Goal: Task Accomplishment & Management: Complete application form

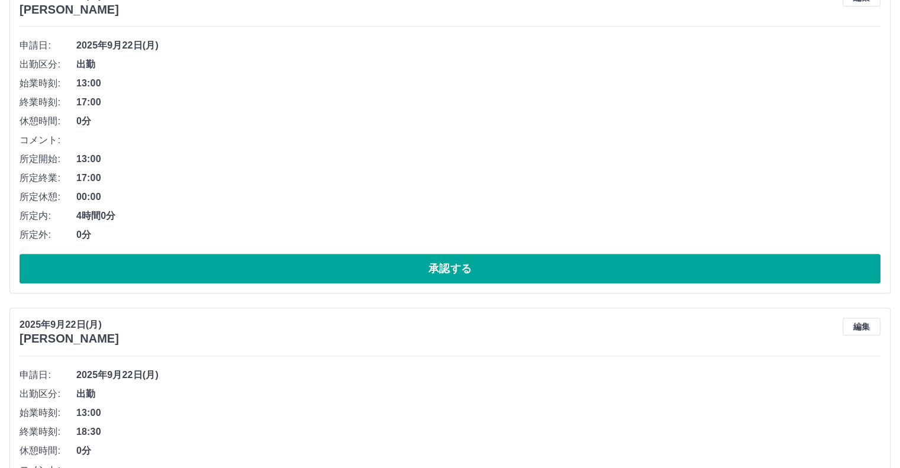
scroll to position [533, 0]
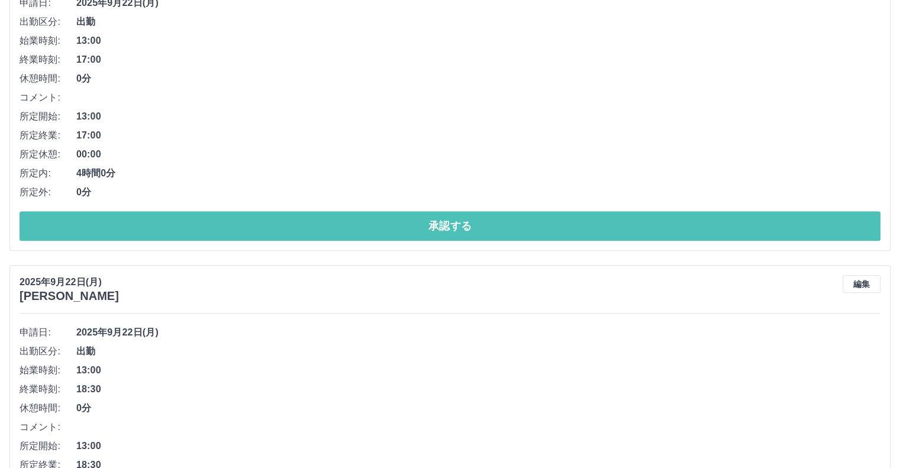
drag, startPoint x: 415, startPoint y: 220, endPoint x: 395, endPoint y: 188, distance: 37.8
click at [415, 220] on button "承認する" at bounding box center [450, 226] width 861 height 30
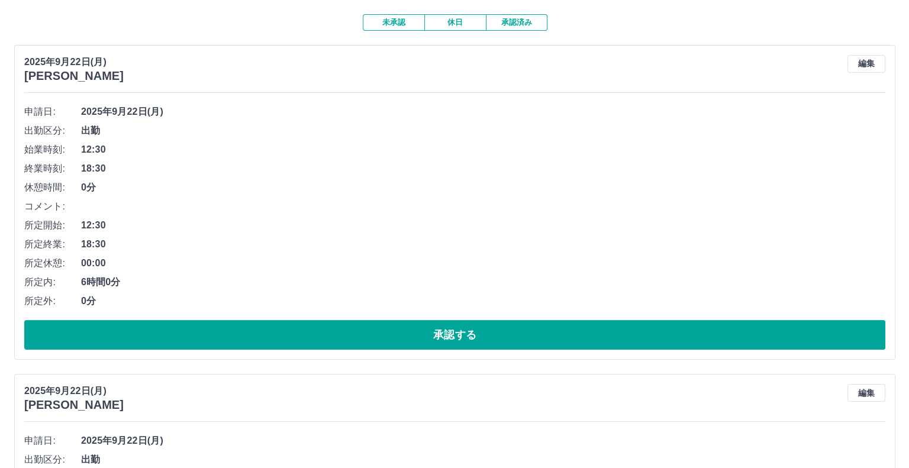
scroll to position [0, 0]
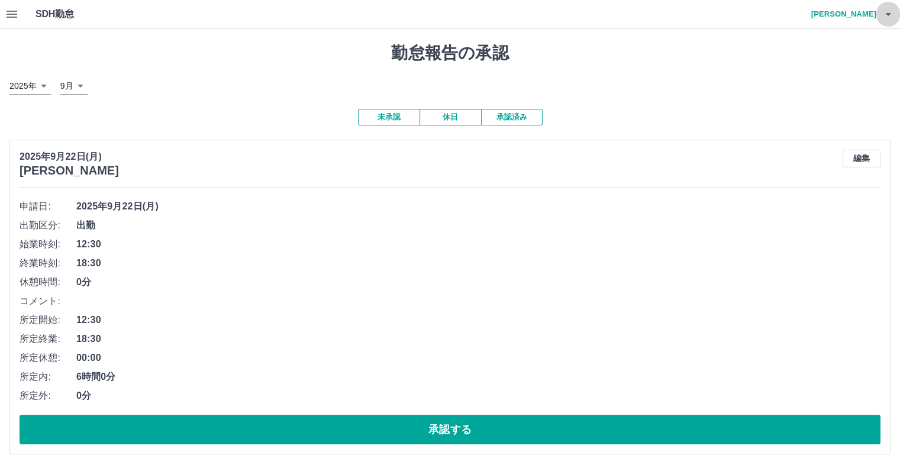
click at [887, 14] on icon "button" at bounding box center [888, 14] width 6 height 3
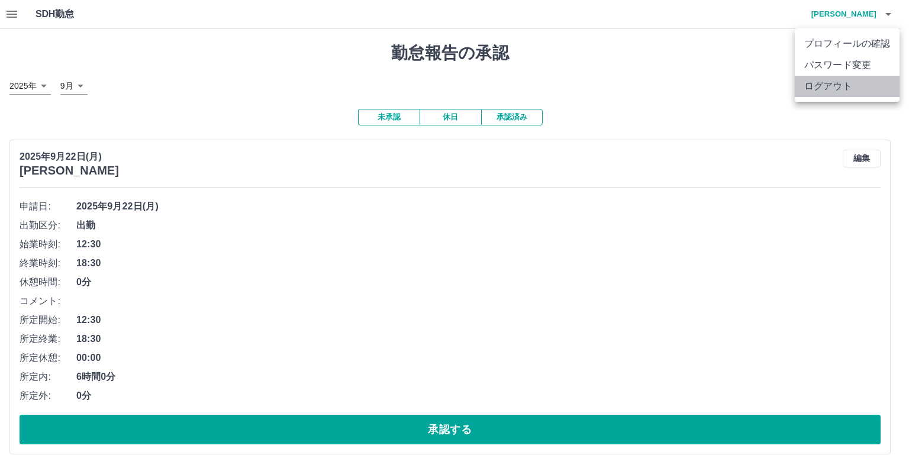
click at [836, 82] on li "ログアウト" at bounding box center [847, 86] width 105 height 21
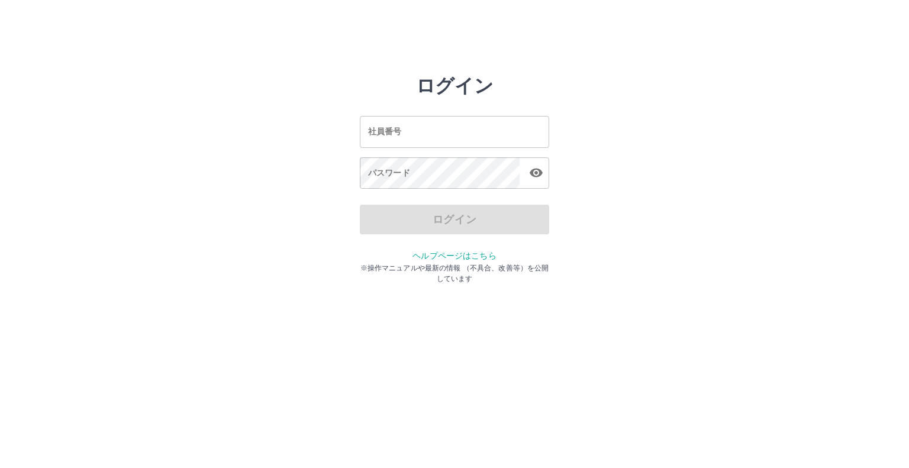
click at [389, 134] on input "社員番号" at bounding box center [454, 131] width 189 height 31
type input "*******"
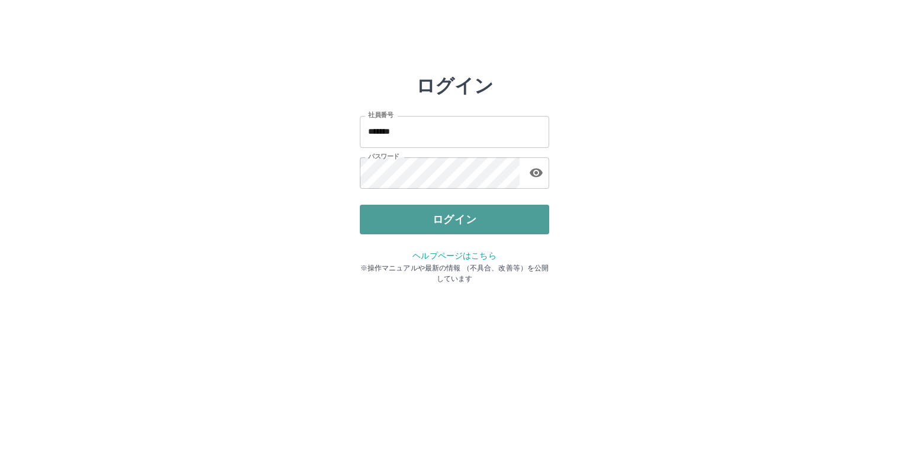
click at [424, 226] on button "ログイン" at bounding box center [454, 220] width 189 height 30
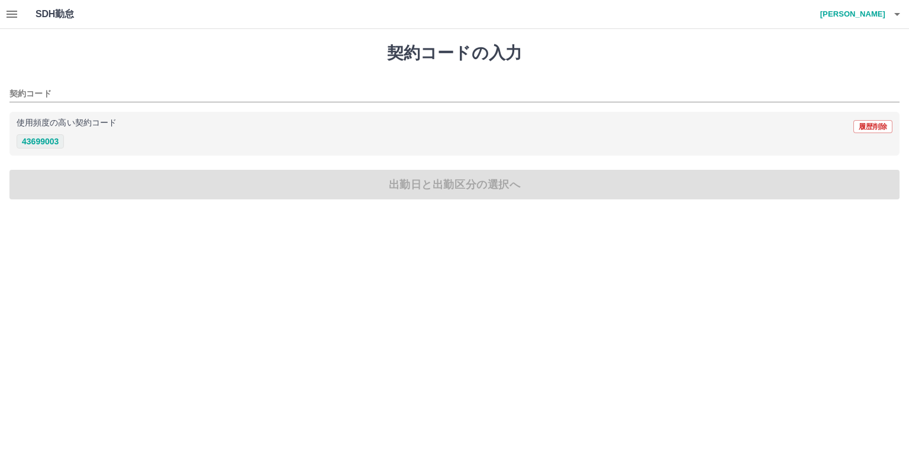
click at [49, 144] on button "43699003" at bounding box center [40, 141] width 47 height 14
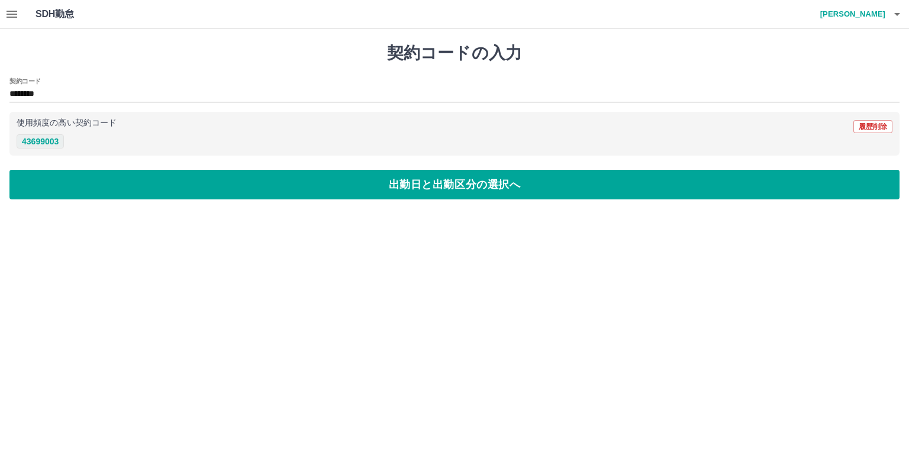
type input "********"
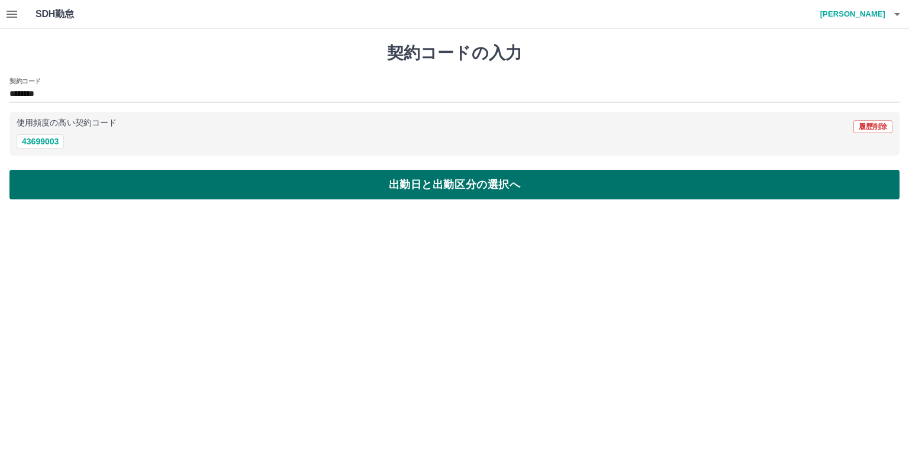
click at [128, 177] on button "出勤日と出勤区分の選択へ" at bounding box center [454, 185] width 890 height 30
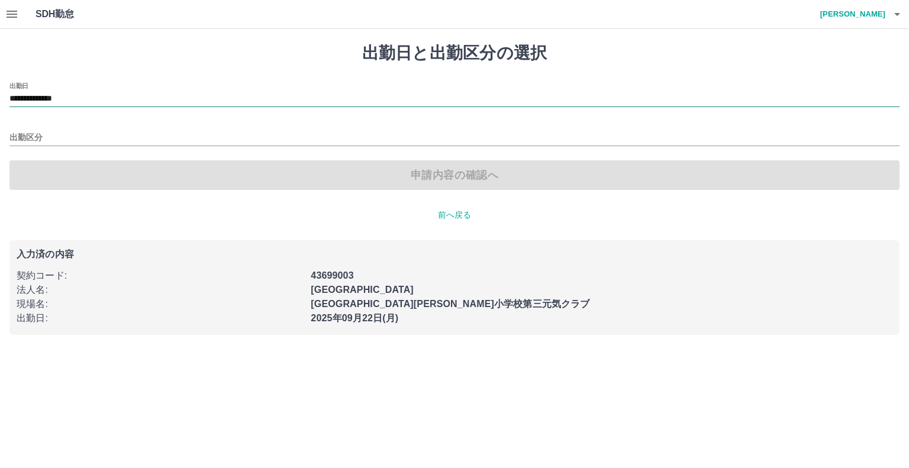
click at [88, 95] on input "**********" at bounding box center [454, 99] width 890 height 15
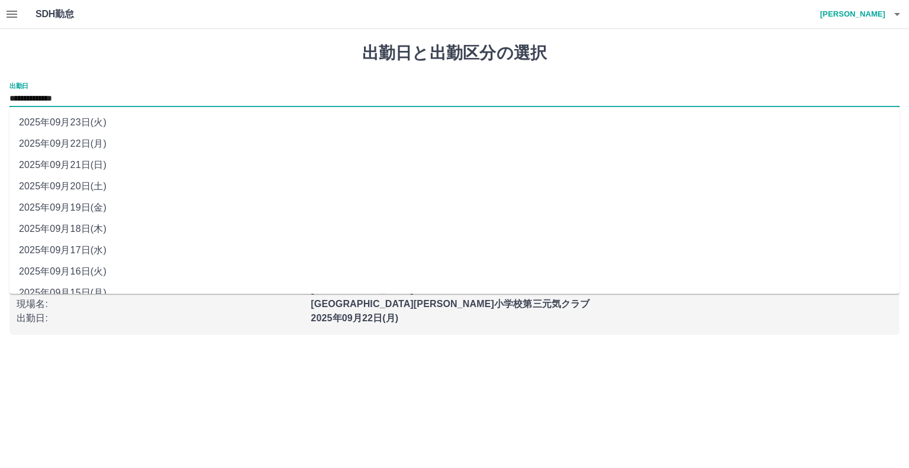
click at [91, 163] on li "2025年09月21日(日)" at bounding box center [454, 164] width 890 height 21
type input "**********"
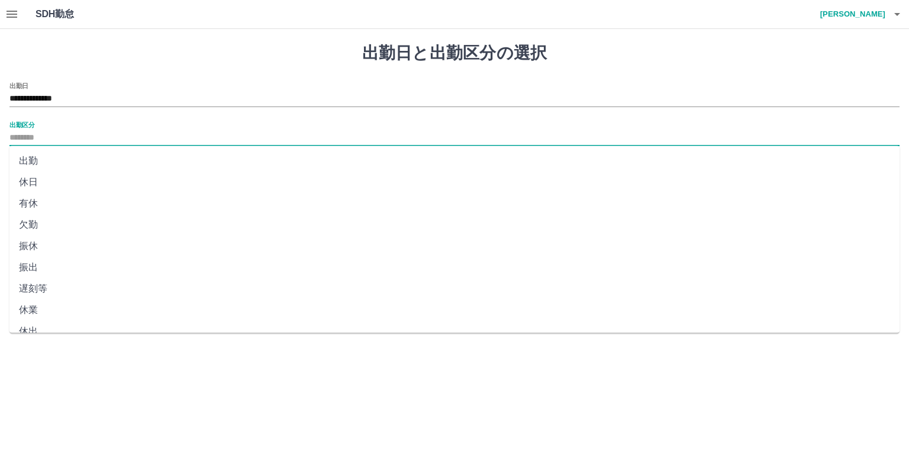
click at [57, 134] on input "出勤区分" at bounding box center [454, 138] width 890 height 15
click at [38, 296] on li "法定休" at bounding box center [454, 296] width 890 height 21
type input "***"
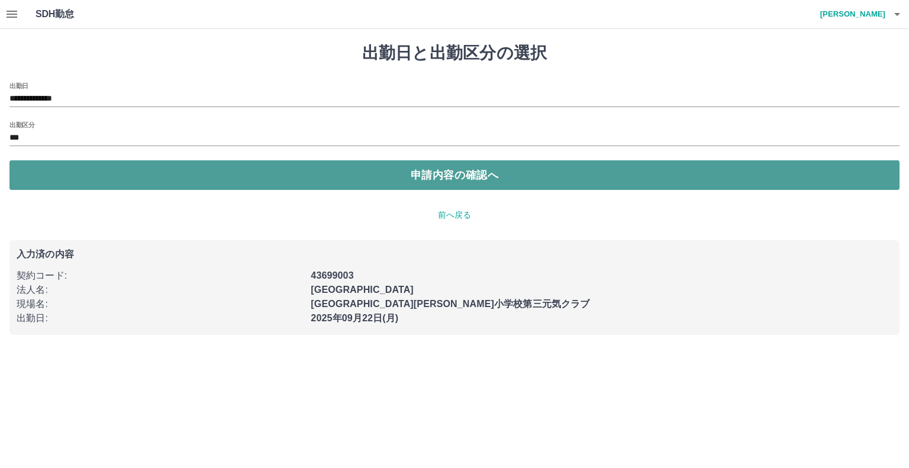
click at [336, 164] on button "申請内容の確認へ" at bounding box center [454, 175] width 890 height 30
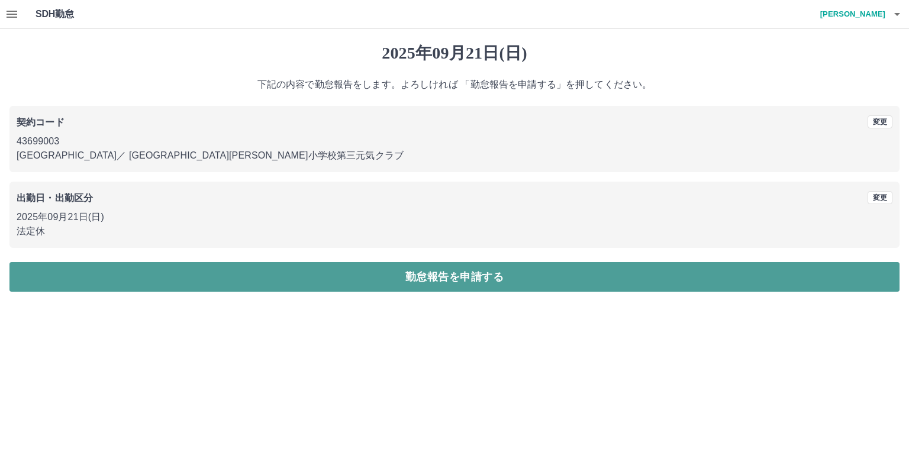
click at [405, 279] on button "勤怠報告を申請する" at bounding box center [454, 277] width 890 height 30
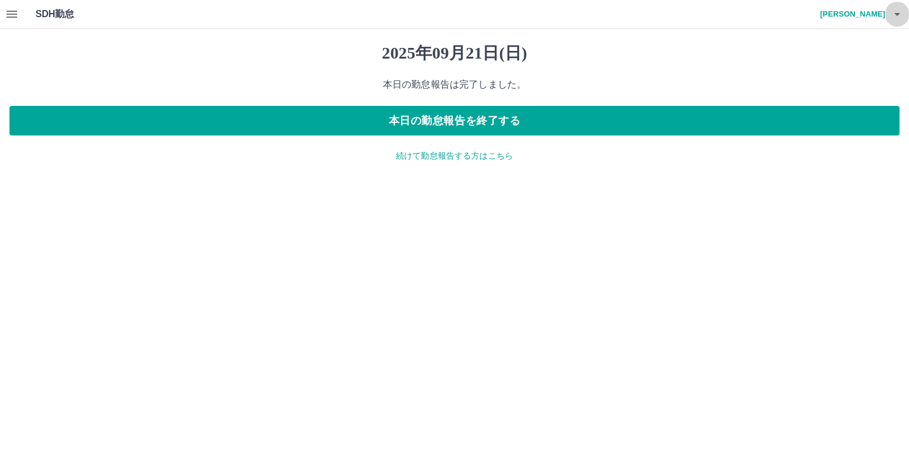
click at [900, 14] on icon "button" at bounding box center [897, 14] width 14 height 14
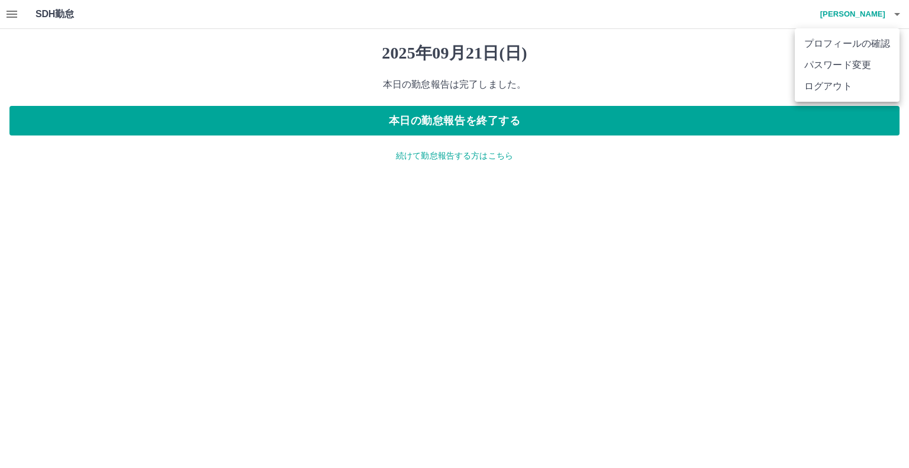
click at [830, 87] on li "ログアウト" at bounding box center [847, 86] width 105 height 21
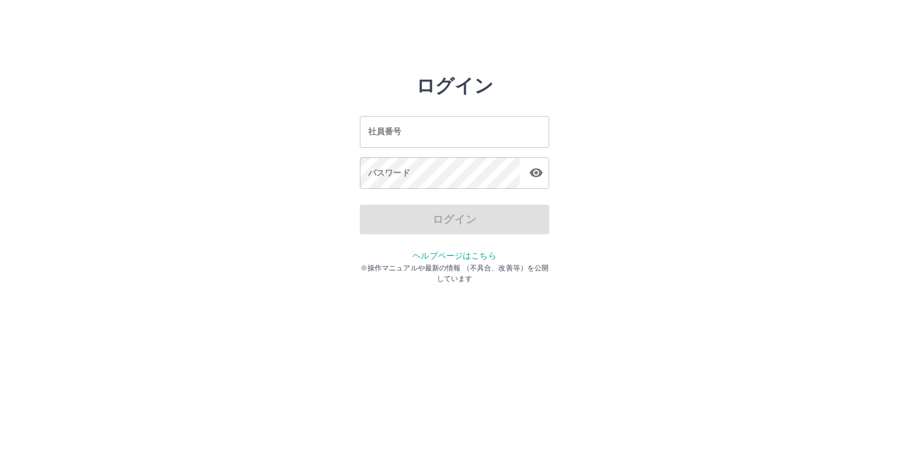
click at [414, 131] on input "社員番号" at bounding box center [454, 131] width 189 height 31
type input "*******"
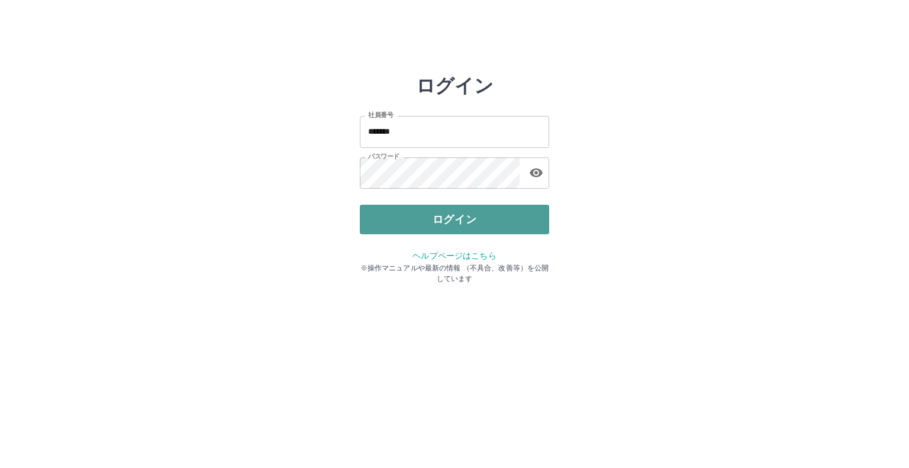
click at [438, 220] on button "ログイン" at bounding box center [454, 220] width 189 height 30
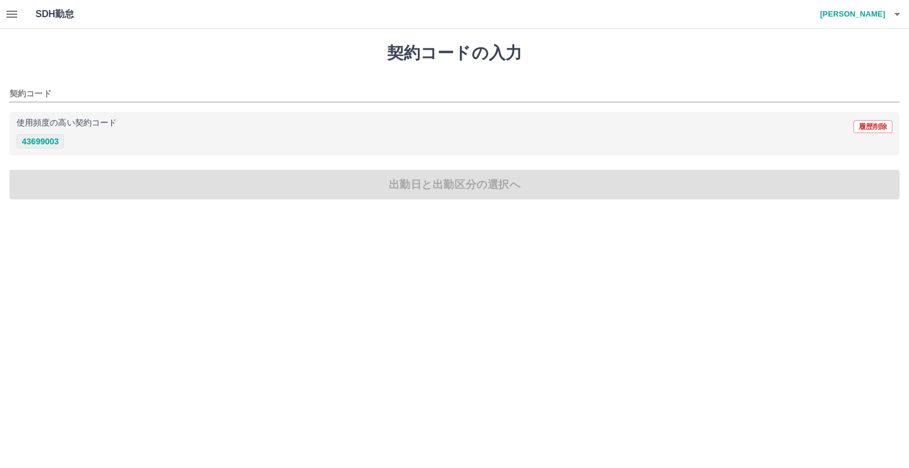
click at [49, 142] on button "43699003" at bounding box center [40, 141] width 47 height 14
type input "********"
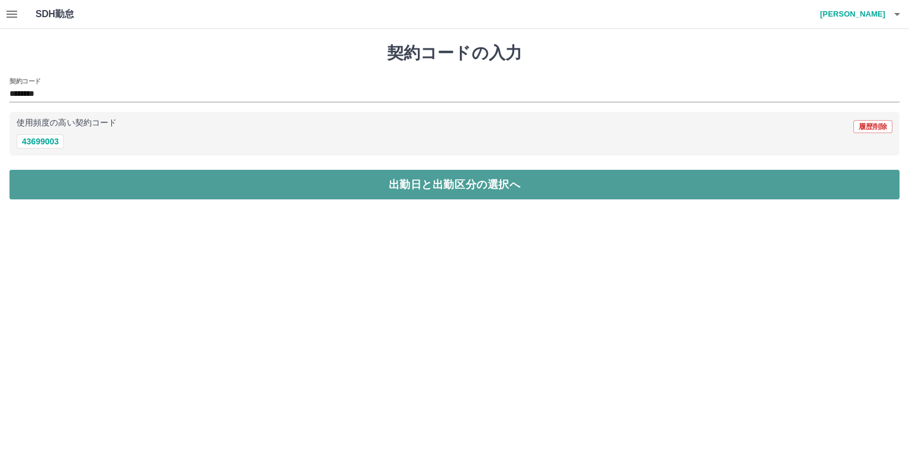
click at [252, 188] on button "出勤日と出勤区分の選択へ" at bounding box center [454, 185] width 890 height 30
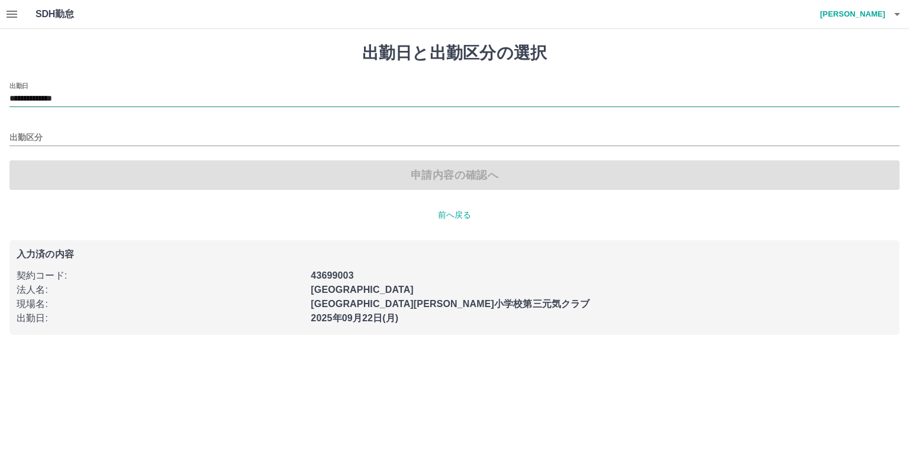
click at [89, 96] on input "**********" at bounding box center [454, 99] width 890 height 15
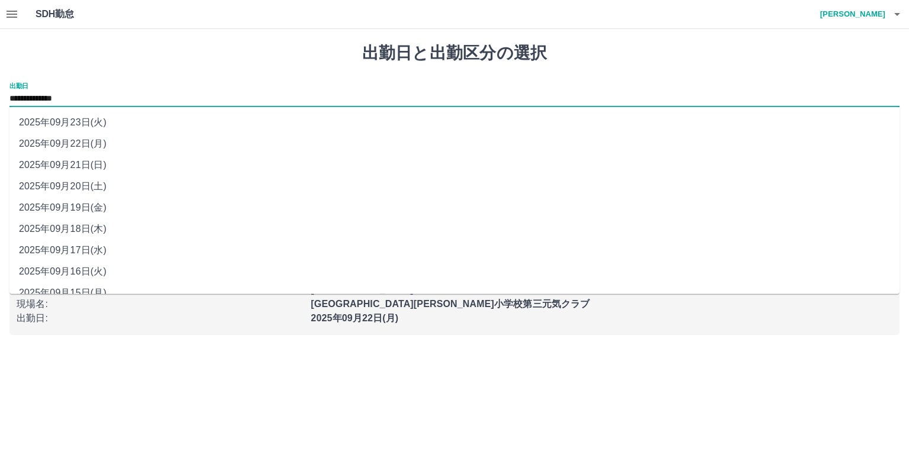
click at [96, 125] on li "2025年09月23日(火)" at bounding box center [454, 122] width 890 height 21
type input "**********"
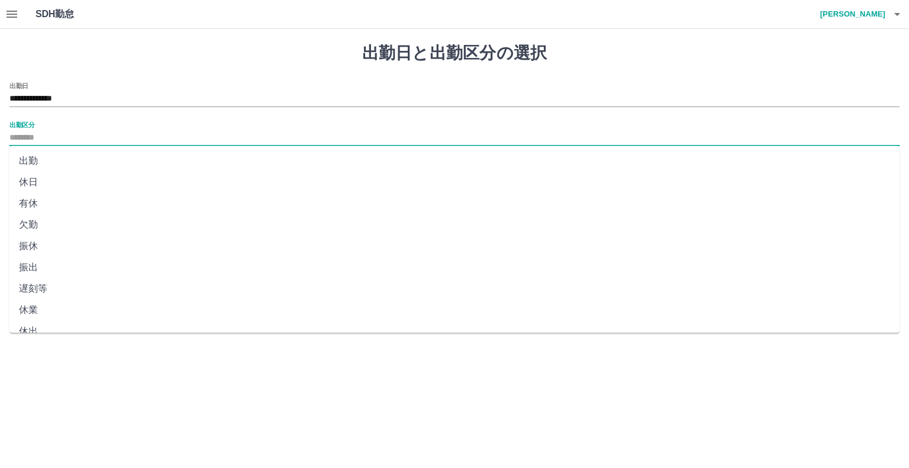
click at [59, 132] on input "出勤区分" at bounding box center [454, 138] width 890 height 15
click at [29, 179] on li "休日" at bounding box center [454, 182] width 890 height 21
type input "**"
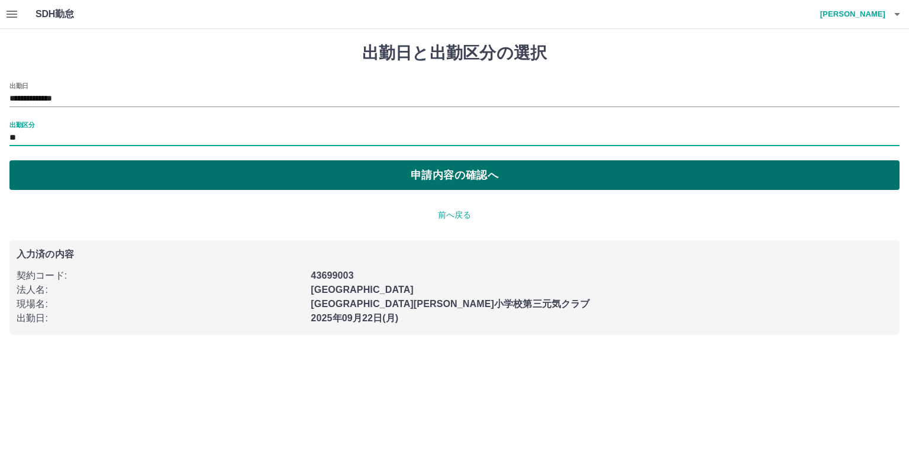
click at [378, 171] on button "申請内容の確認へ" at bounding box center [454, 175] width 890 height 30
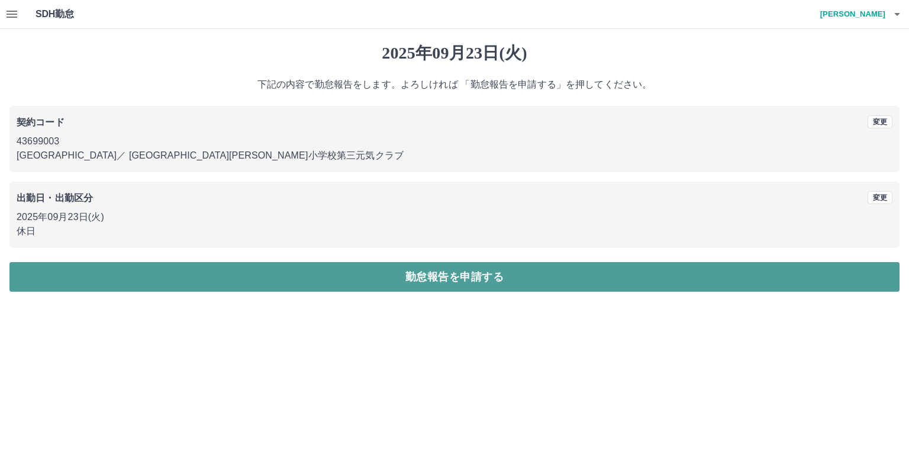
click at [396, 276] on button "勤怠報告を申請する" at bounding box center [454, 277] width 890 height 30
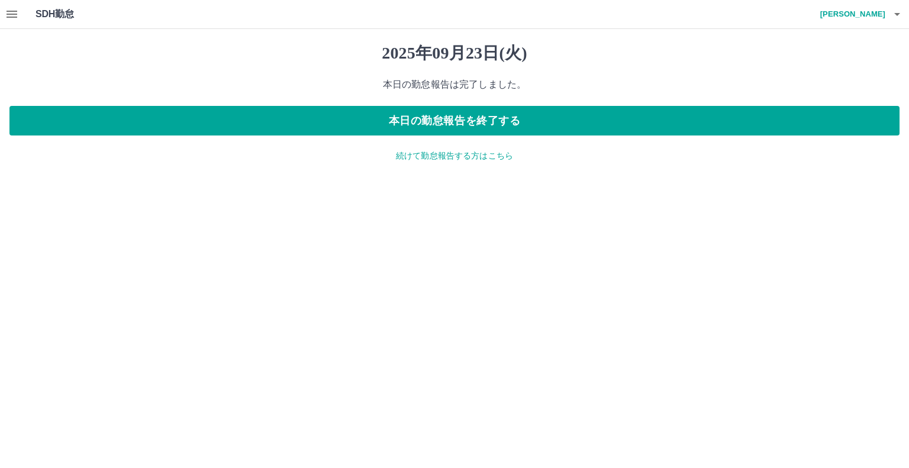
click at [898, 15] on icon "button" at bounding box center [897, 14] width 14 height 14
click at [846, 87] on li "ログアウト" at bounding box center [847, 86] width 105 height 21
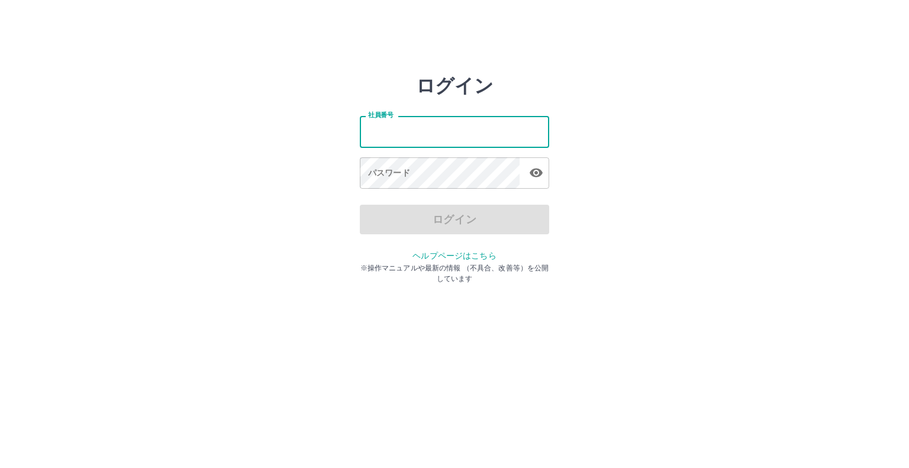
click at [392, 133] on input "社員番号" at bounding box center [454, 131] width 189 height 31
type input "*******"
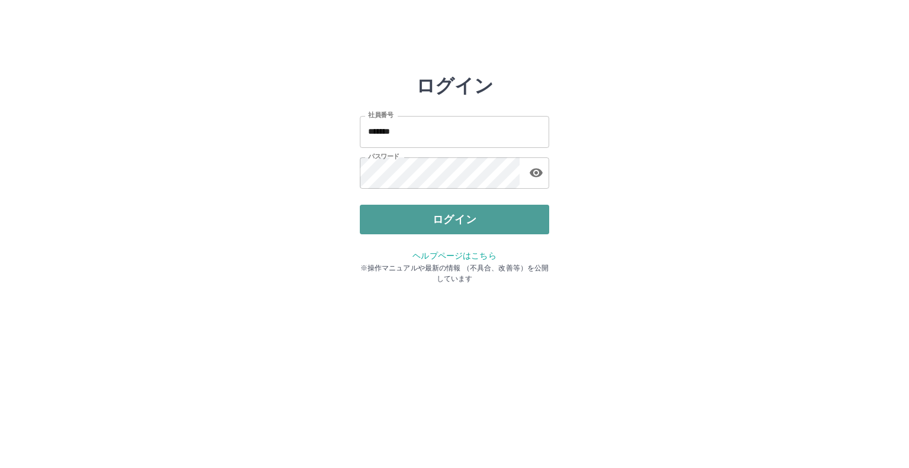
click at [476, 213] on button "ログイン" at bounding box center [454, 220] width 189 height 30
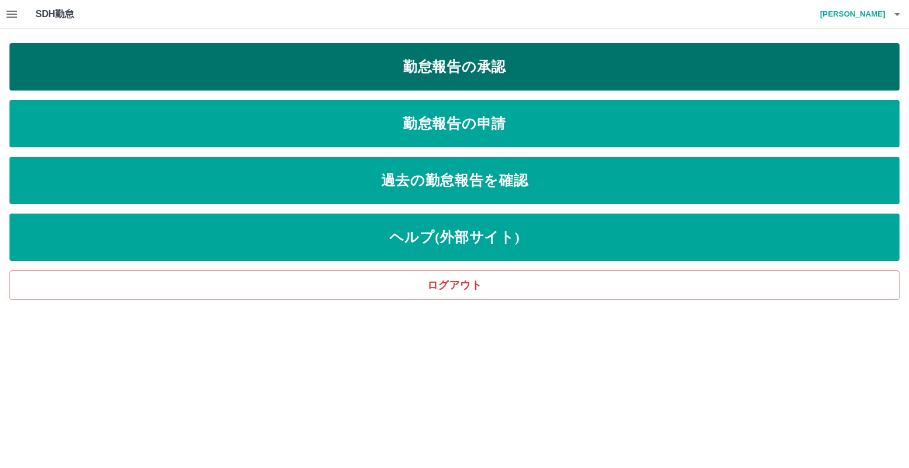
click at [414, 63] on link "勤怠報告の承認" at bounding box center [454, 66] width 890 height 47
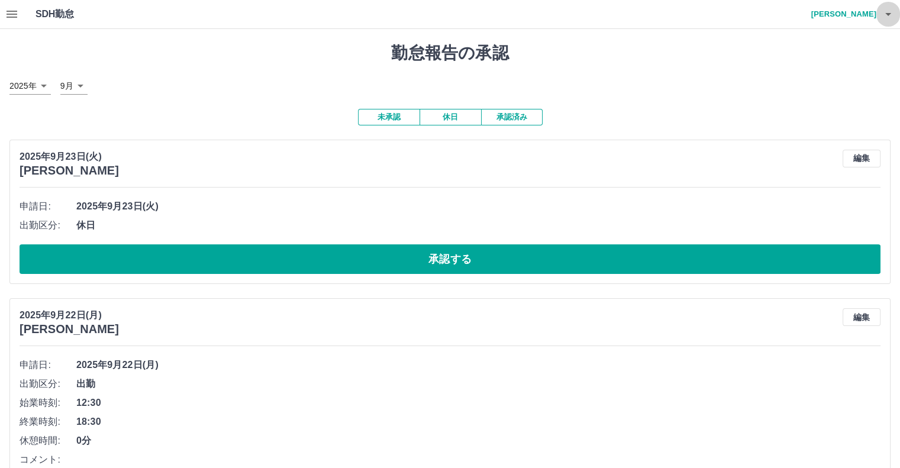
click at [887, 11] on icon "button" at bounding box center [888, 14] width 14 height 14
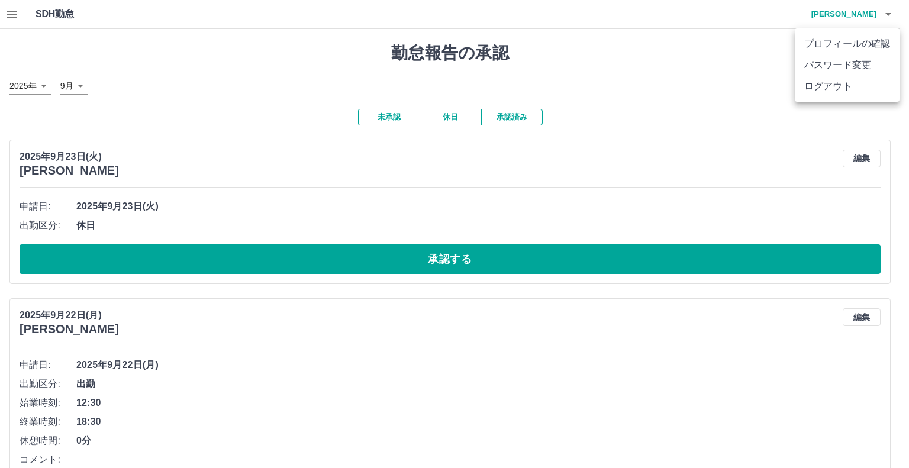
click at [827, 82] on li "ログアウト" at bounding box center [847, 86] width 105 height 21
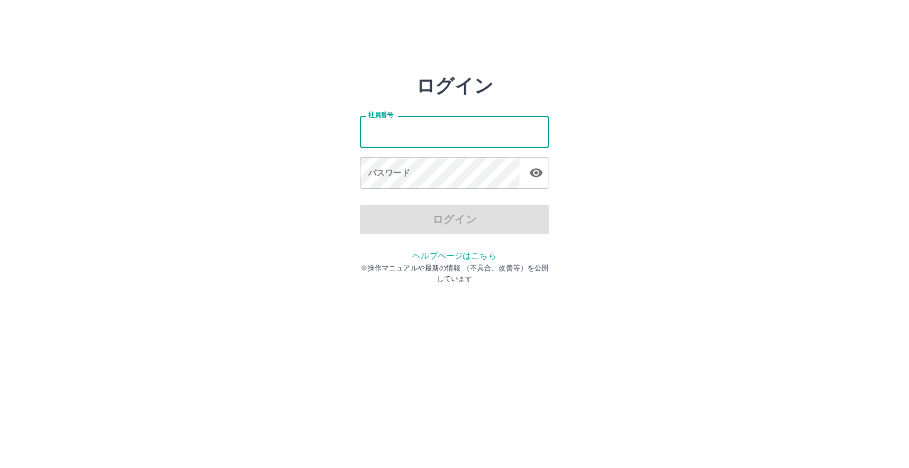
click at [433, 124] on input "社員番号" at bounding box center [454, 131] width 189 height 31
type input "*******"
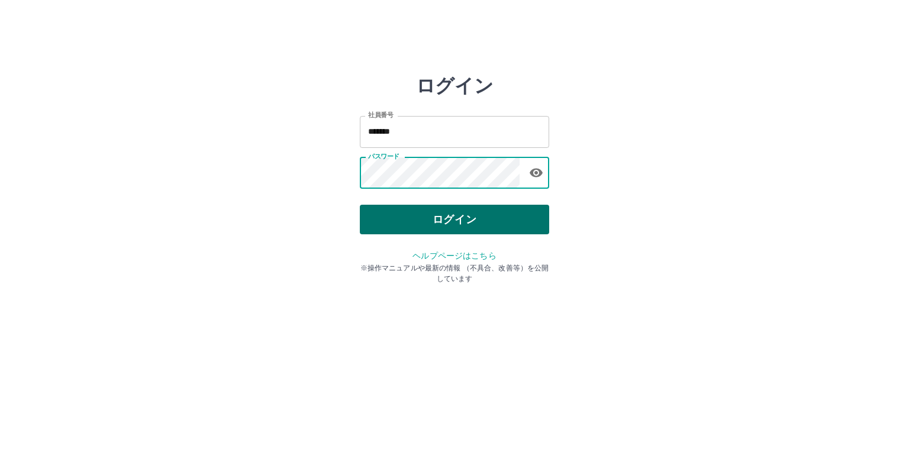
click at [455, 215] on button "ログイン" at bounding box center [454, 220] width 189 height 30
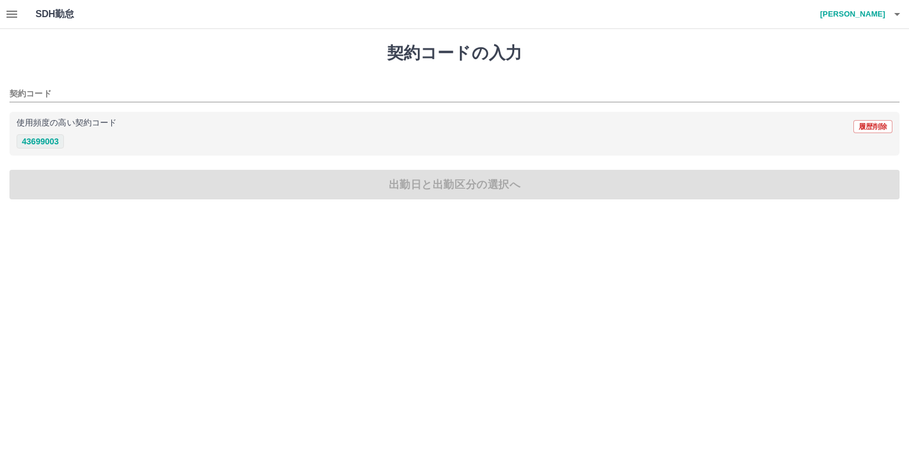
click at [48, 143] on button "43699003" at bounding box center [40, 141] width 47 height 14
type input "********"
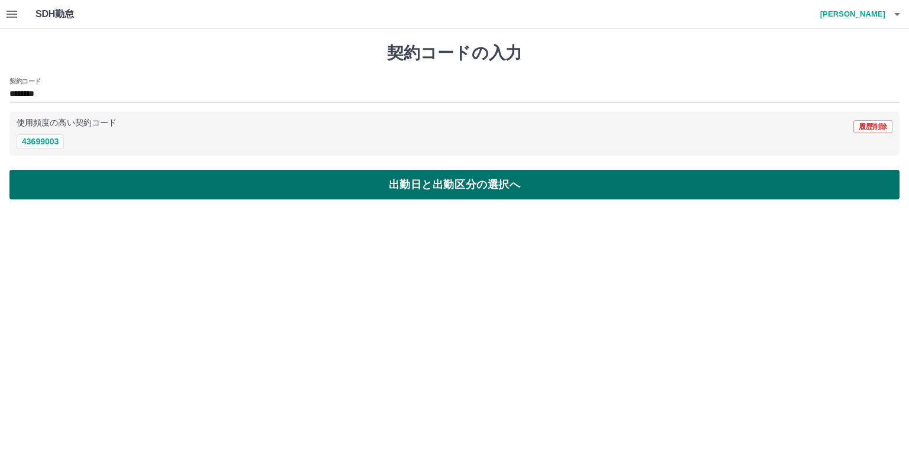
click at [131, 181] on button "出勤日と出勤区分の選択へ" at bounding box center [454, 185] width 890 height 30
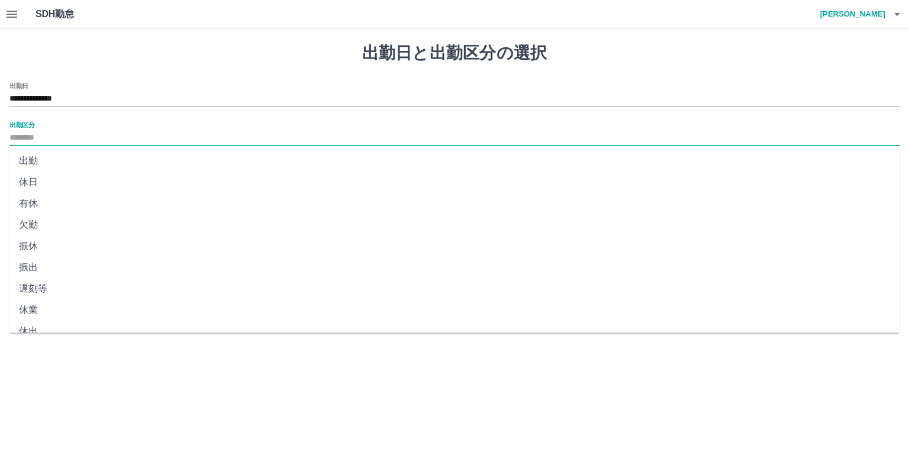
click at [59, 132] on input "出勤区分" at bounding box center [454, 138] width 890 height 15
click at [31, 183] on li "休日" at bounding box center [454, 182] width 890 height 21
type input "**"
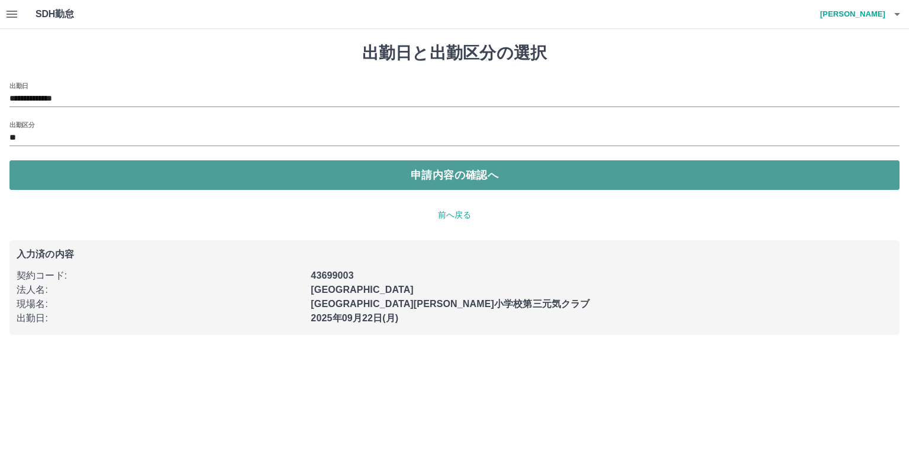
click at [208, 179] on button "申請内容の確認へ" at bounding box center [454, 175] width 890 height 30
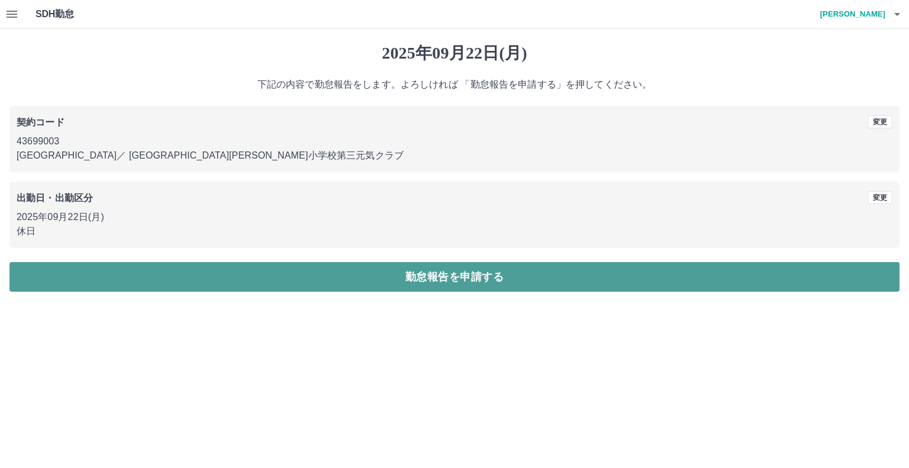
click at [455, 272] on button "勤怠報告を申請する" at bounding box center [454, 277] width 890 height 30
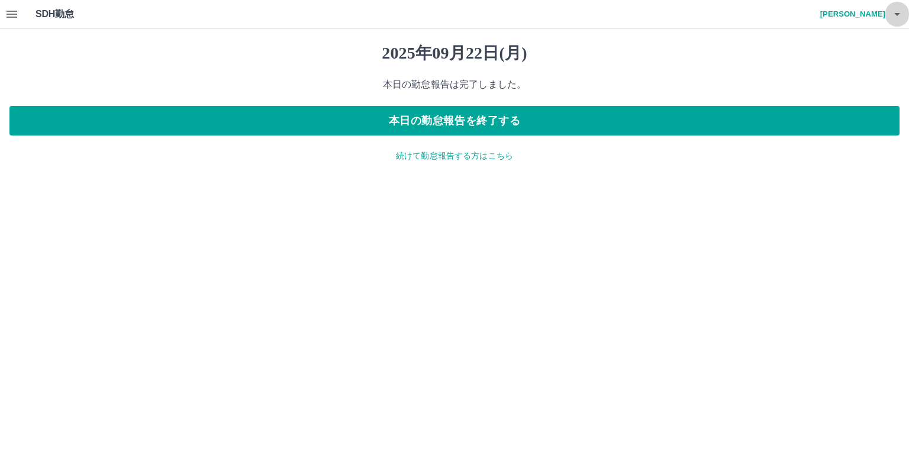
click at [897, 14] on icon "button" at bounding box center [897, 14] width 6 height 3
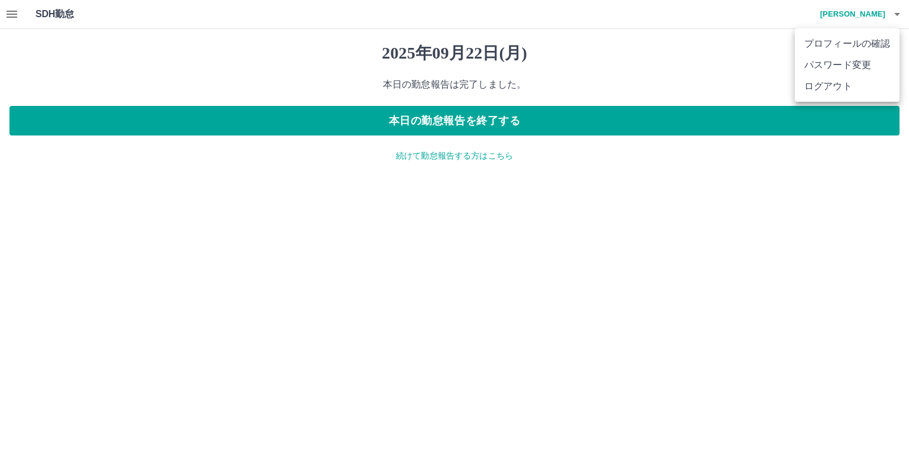
click at [821, 91] on li "ログアウト" at bounding box center [847, 86] width 105 height 21
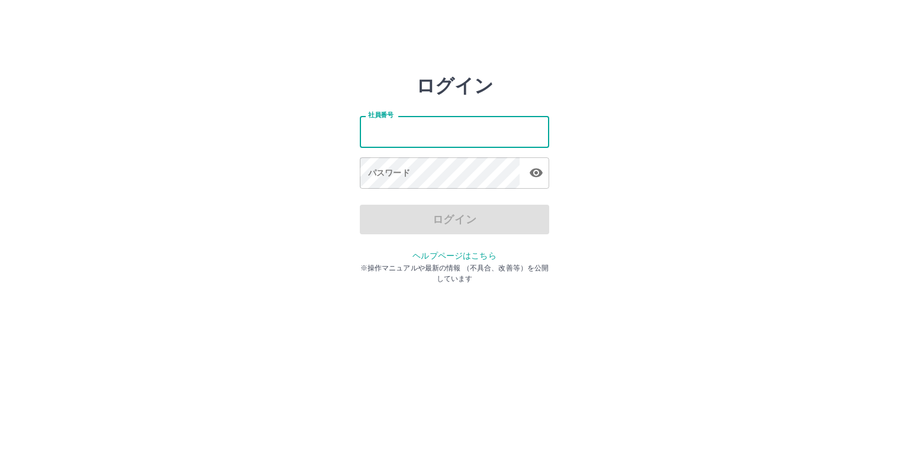
click at [394, 135] on input "社員番号" at bounding box center [454, 131] width 189 height 31
type input "*******"
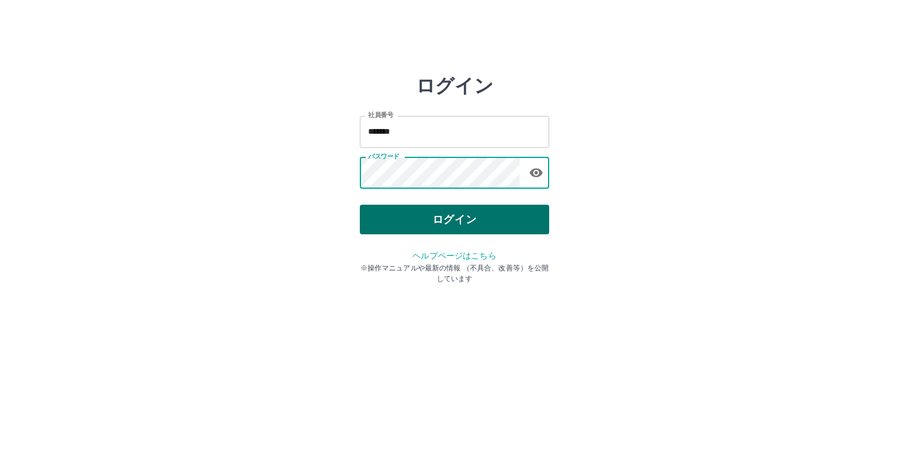
click at [450, 215] on button "ログイン" at bounding box center [454, 220] width 189 height 30
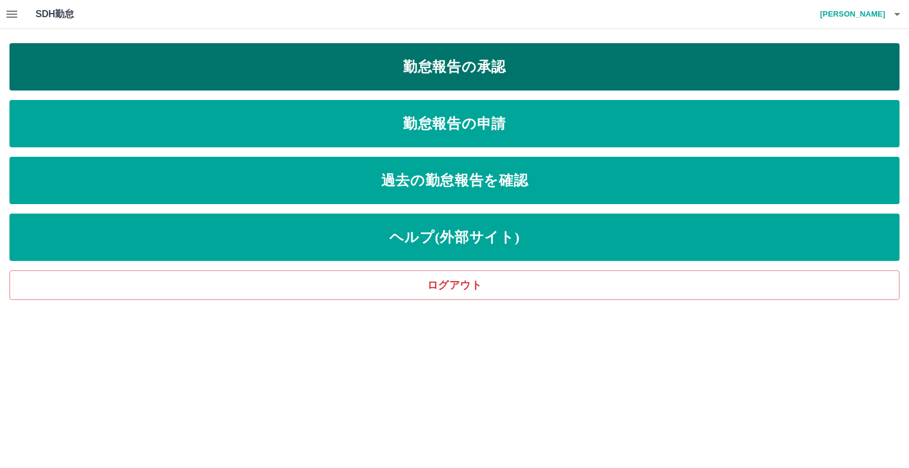
click at [244, 59] on link "勤怠報告の承認" at bounding box center [454, 66] width 890 height 47
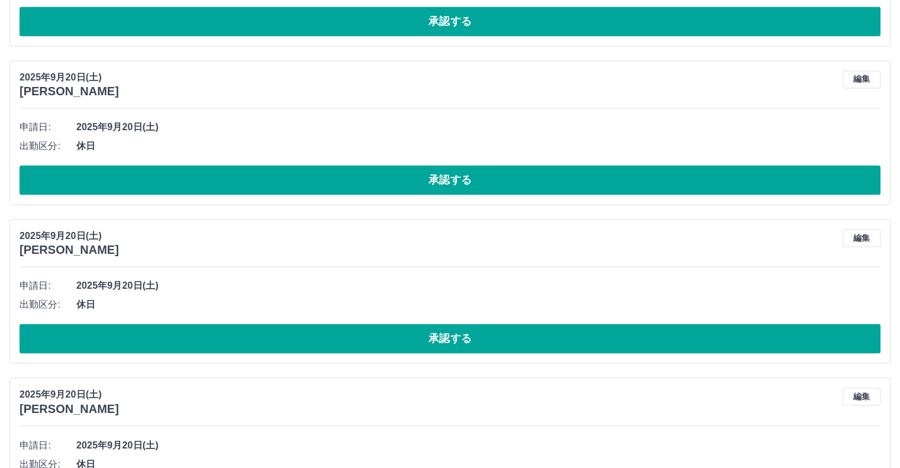
scroll to position [1914, 0]
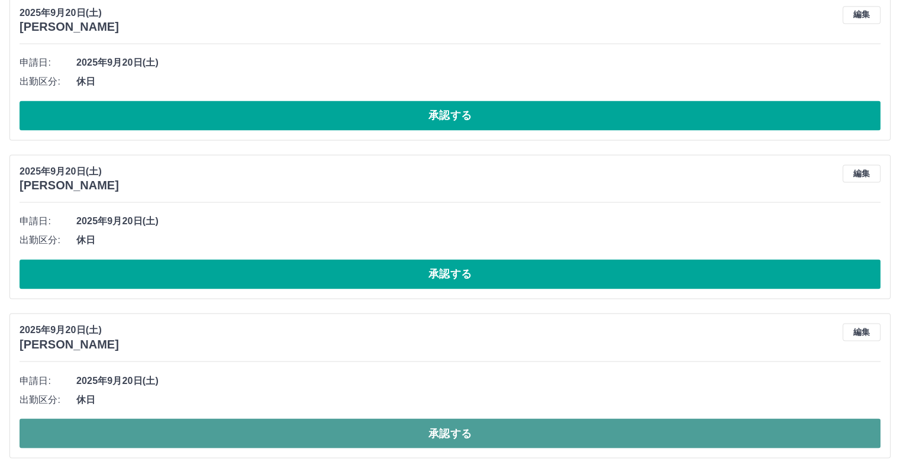
click at [386, 420] on button "承認する" at bounding box center [450, 433] width 861 height 30
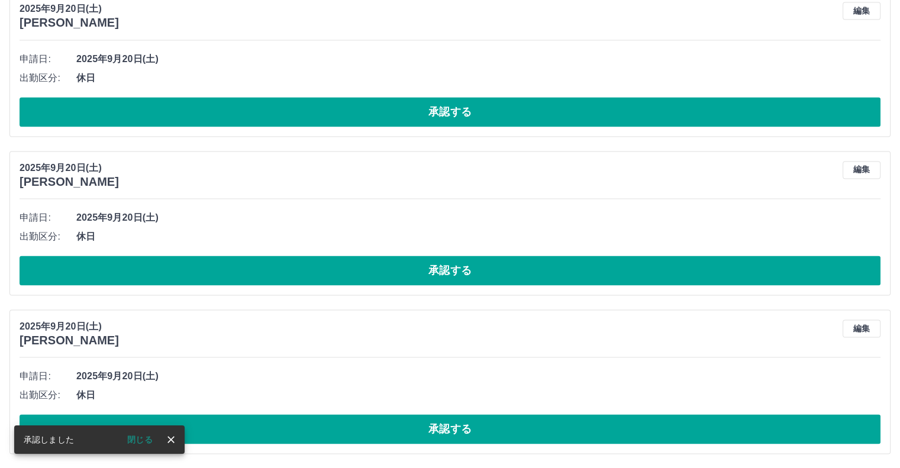
scroll to position [1756, 0]
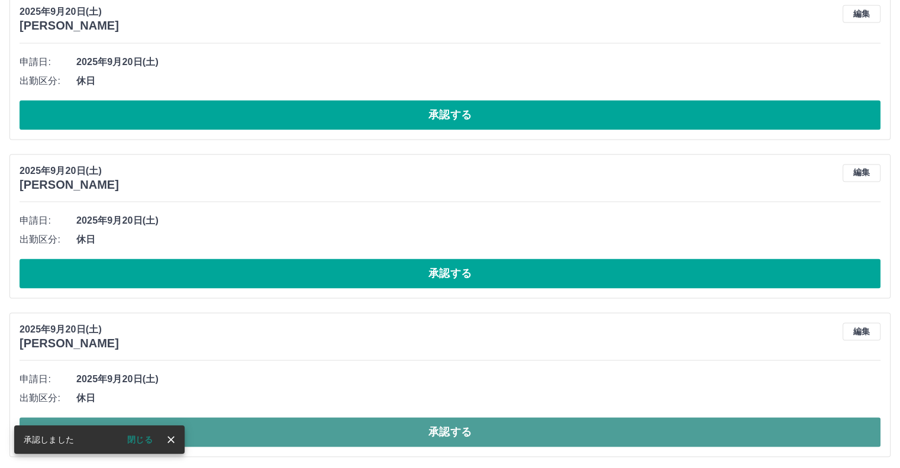
click at [447, 430] on button "承認する" at bounding box center [450, 432] width 861 height 30
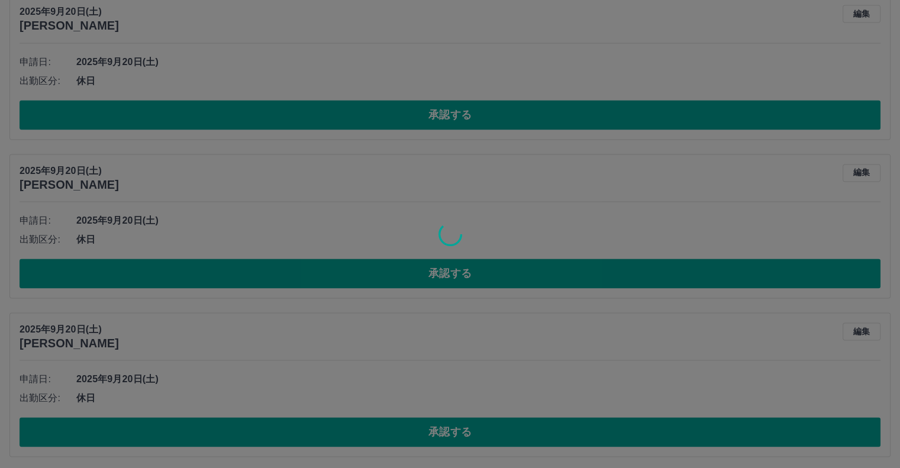
scroll to position [1597, 0]
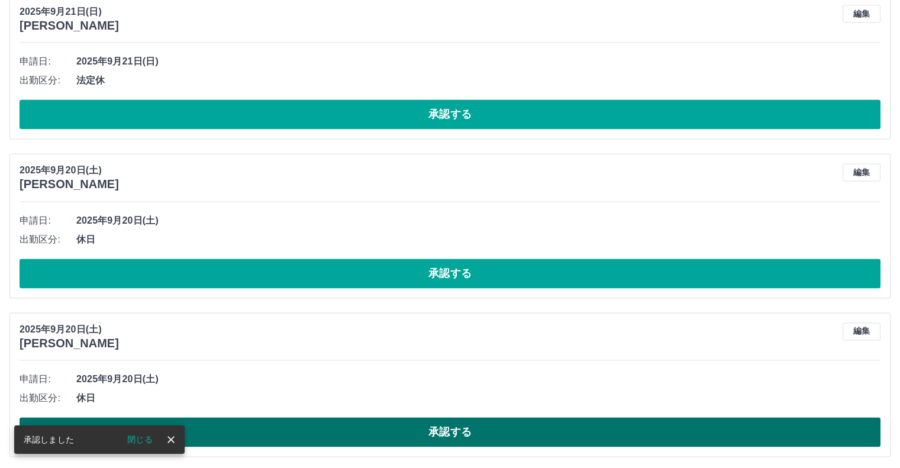
click at [443, 428] on button "承認する" at bounding box center [450, 432] width 861 height 30
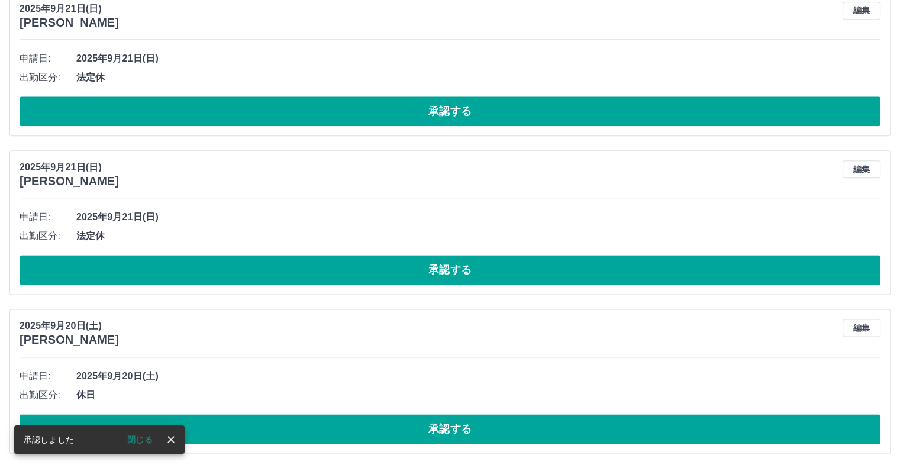
scroll to position [1439, 0]
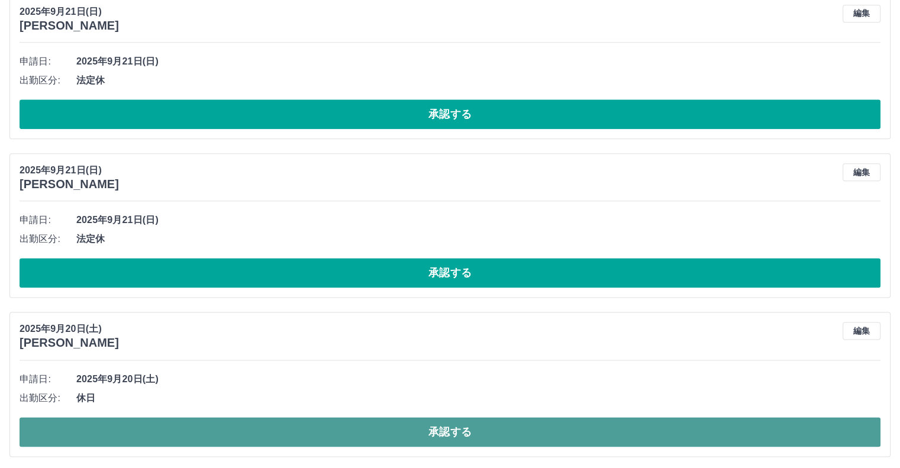
click at [436, 433] on button "承認する" at bounding box center [450, 432] width 861 height 30
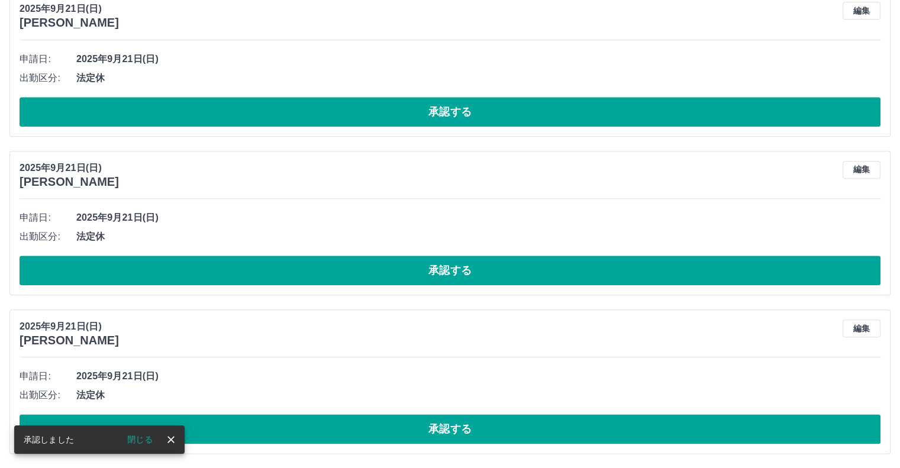
scroll to position [1281, 0]
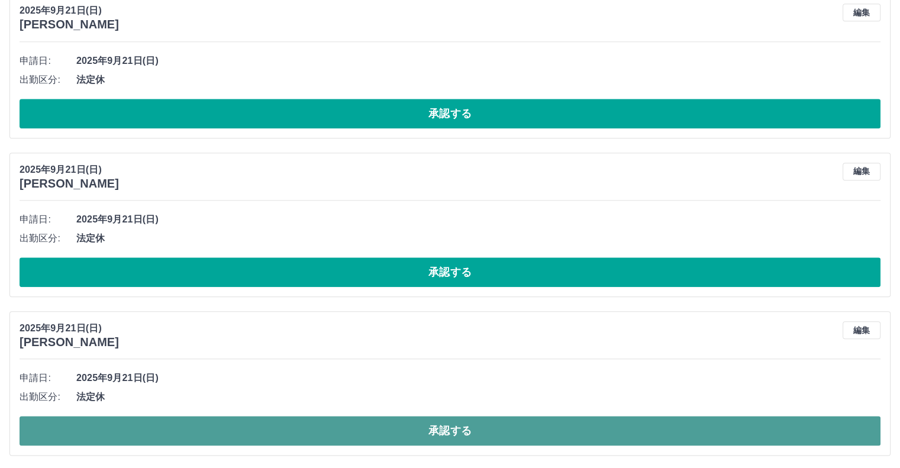
click at [450, 427] on button "承認する" at bounding box center [450, 431] width 861 height 30
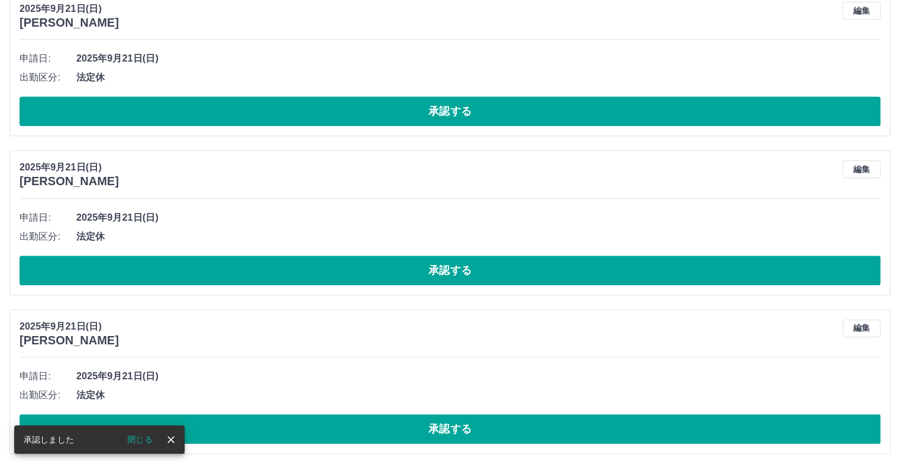
scroll to position [1122, 0]
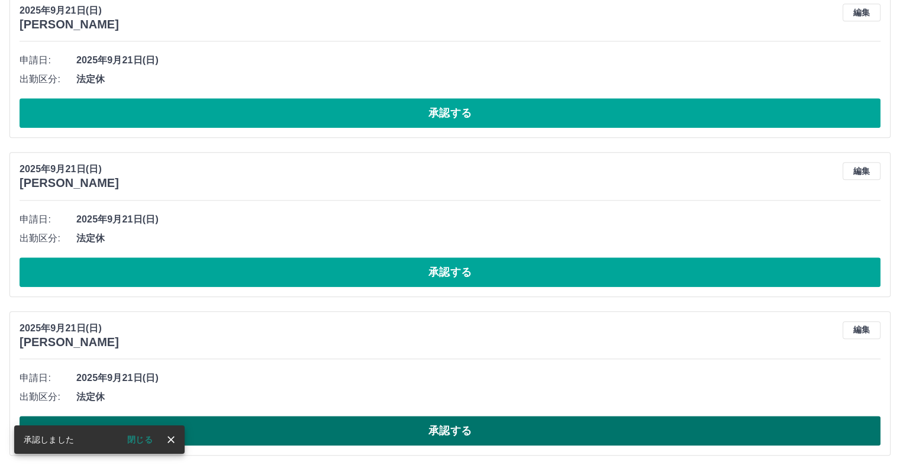
click at [453, 428] on button "承認する" at bounding box center [450, 431] width 861 height 30
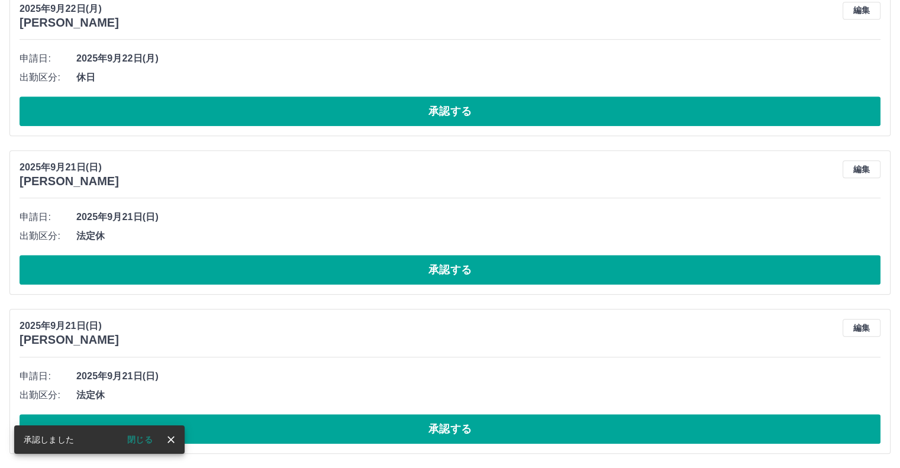
scroll to position [963, 0]
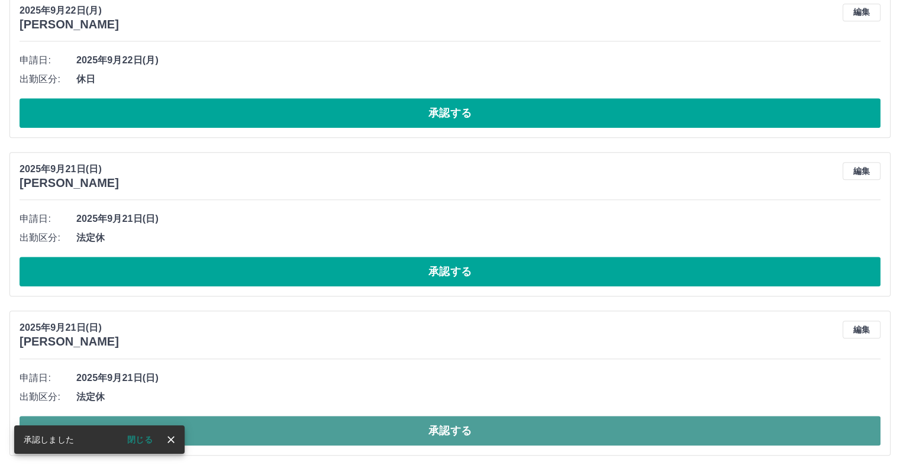
click at [449, 427] on button "承認する" at bounding box center [450, 431] width 861 height 30
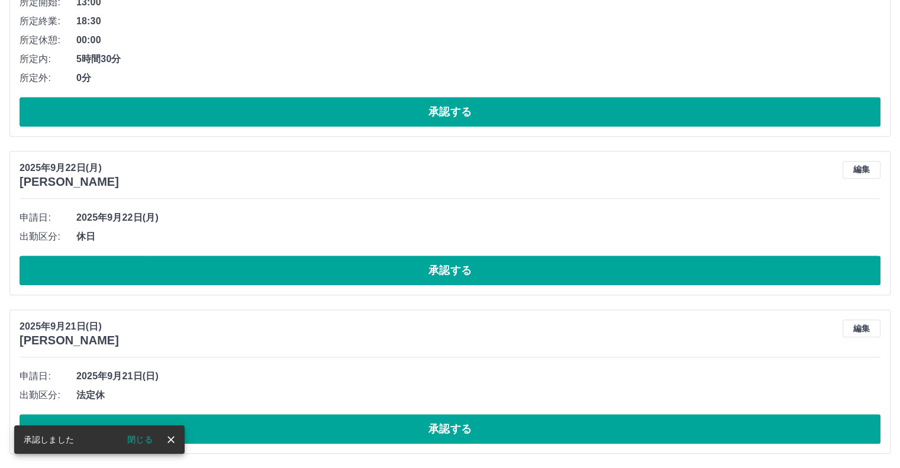
scroll to position [805, 0]
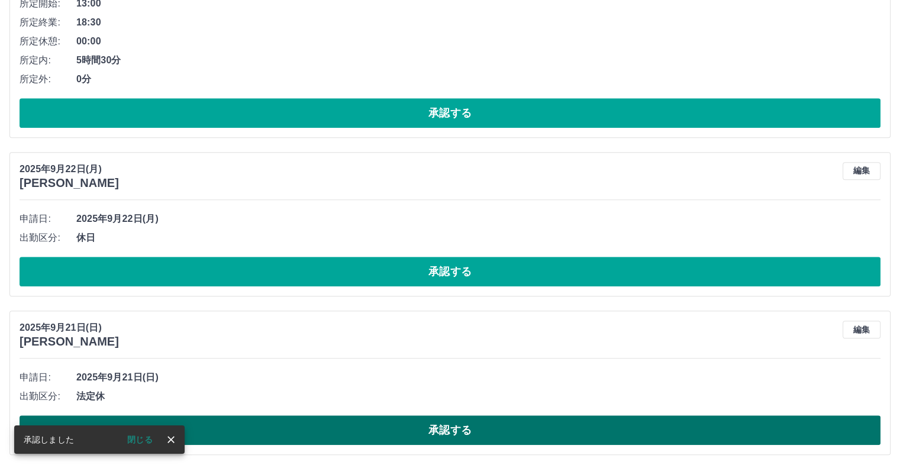
click at [443, 425] on button "承認する" at bounding box center [450, 430] width 861 height 30
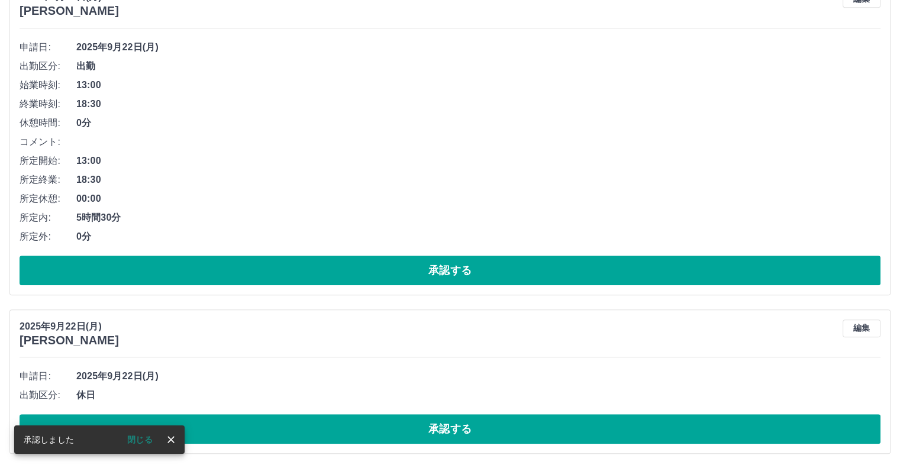
scroll to position [646, 0]
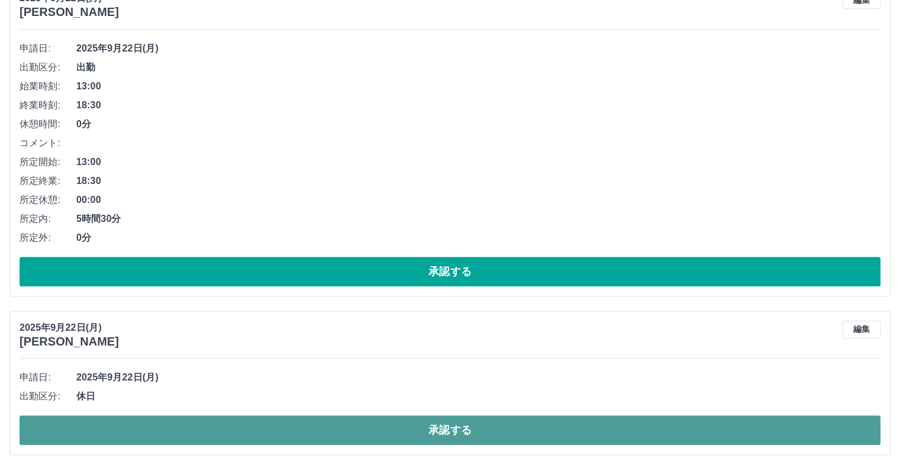
click at [443, 428] on button "承認する" at bounding box center [450, 430] width 861 height 30
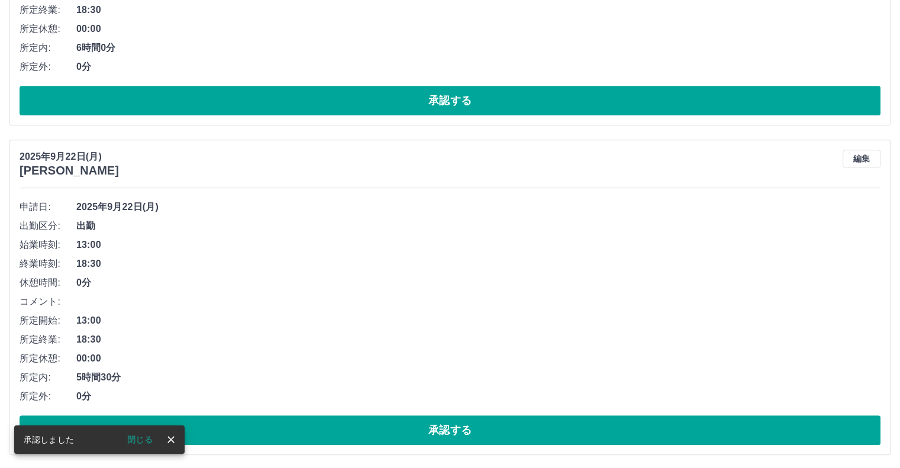
scroll to position [488, 0]
